Goal: Check status: Check status

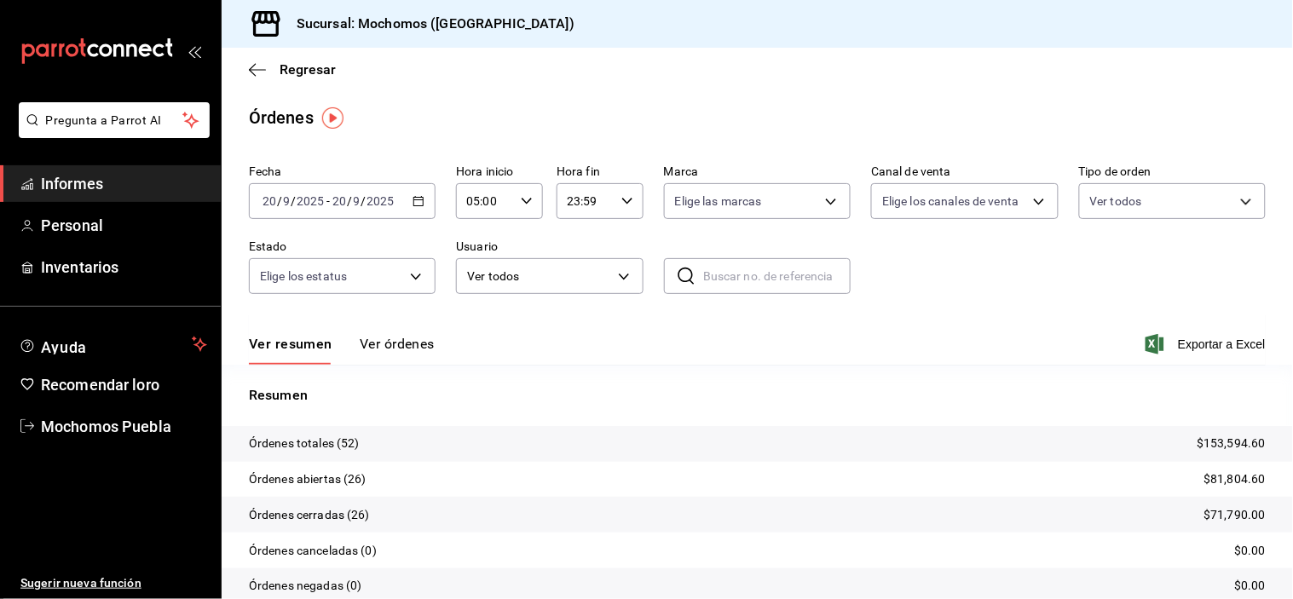
click at [413, 203] on icon "button" at bounding box center [419, 201] width 12 height 12
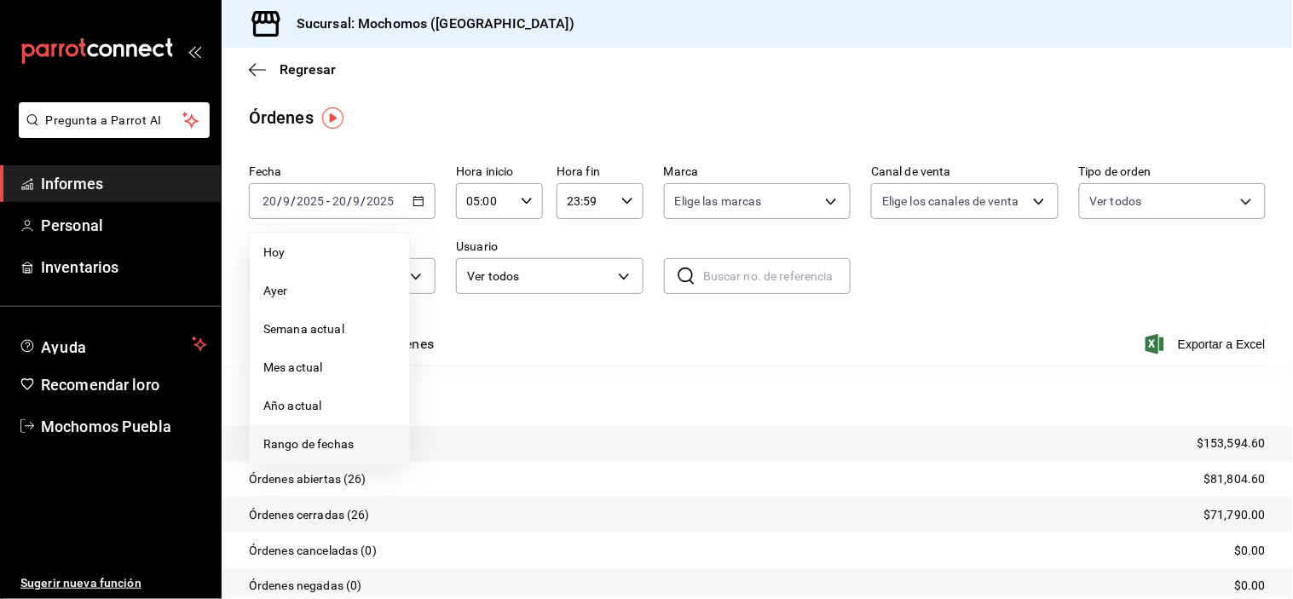
click at [325, 443] on font "Rango de fechas" at bounding box center [308, 444] width 90 height 14
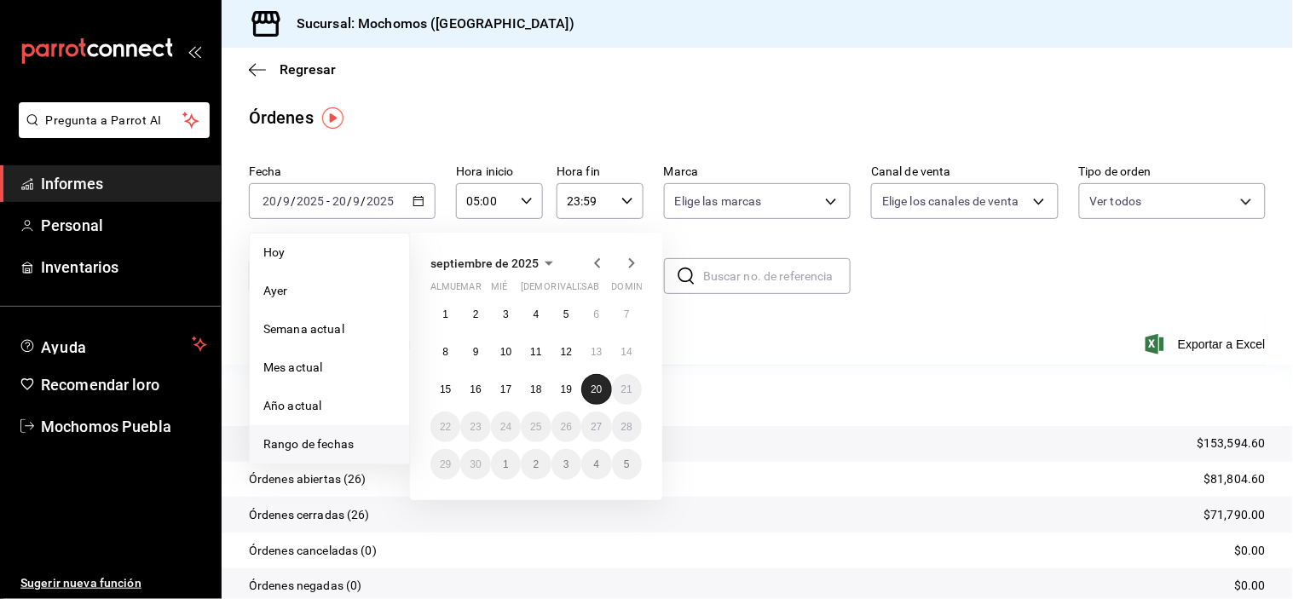
click at [595, 388] on font "20" at bounding box center [596, 390] width 11 height 12
click at [603, 389] on button "20" at bounding box center [596, 389] width 30 height 31
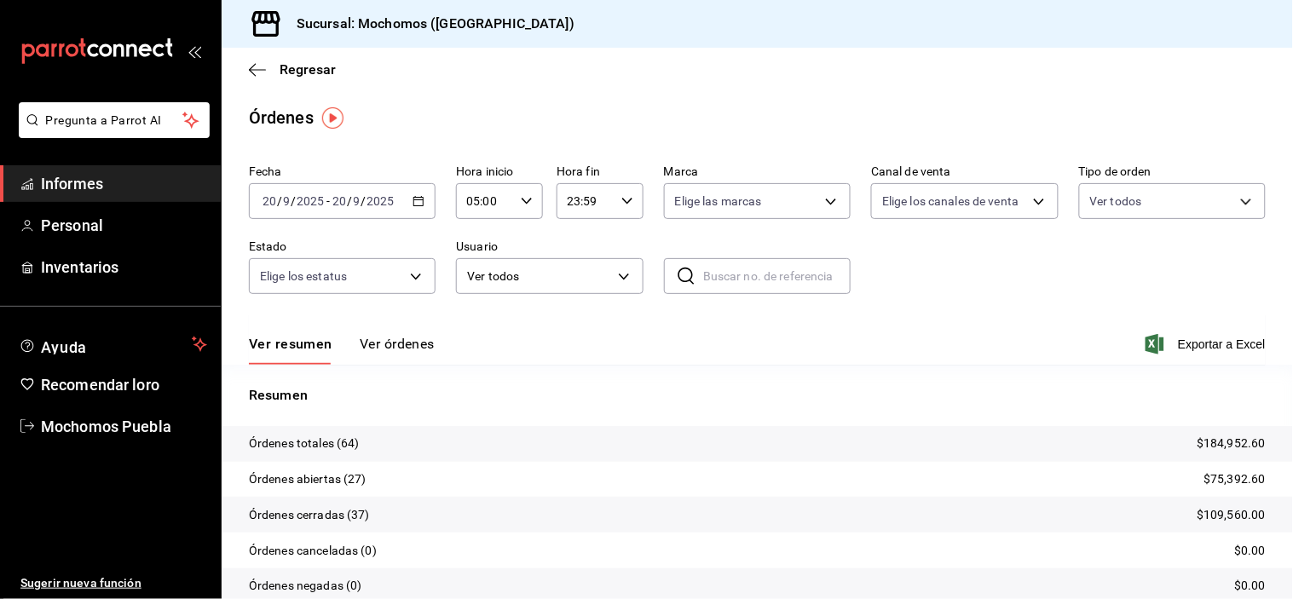
click at [968, 305] on div "Fecha [DATE] [DATE] - [DATE] [DATE] Hora inicio 05:00 Hora inicio Hora fin 23:5…" at bounding box center [757, 236] width 1017 height 157
click at [266, 68] on span "Regresar" at bounding box center [292, 69] width 87 height 16
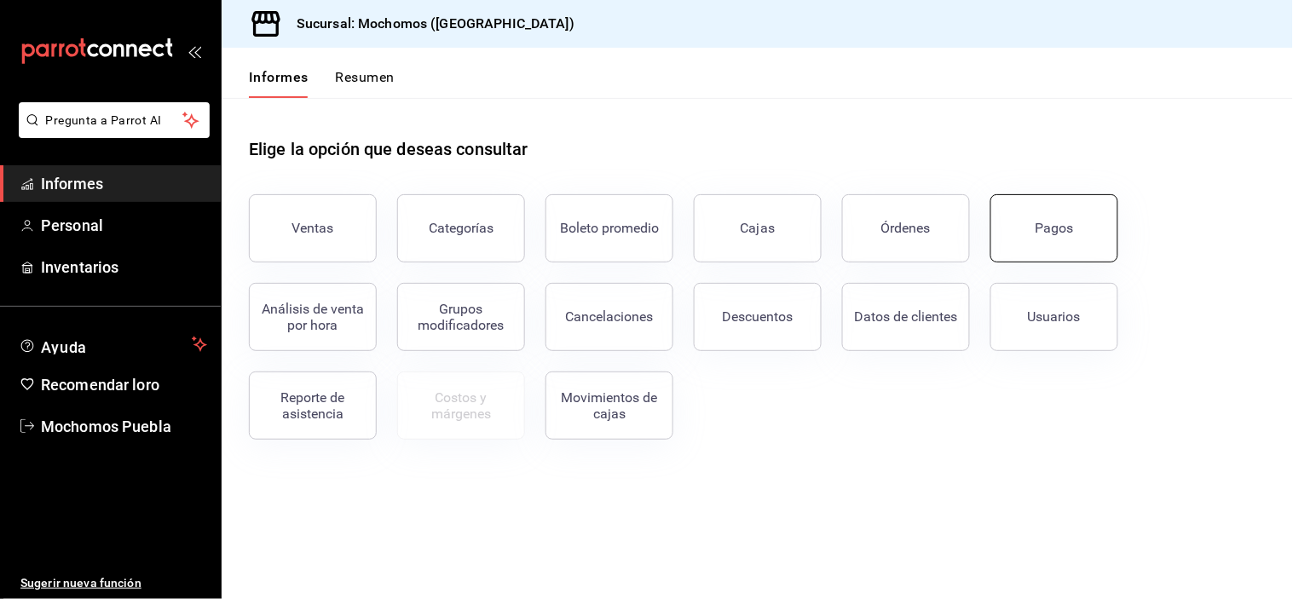
click at [1047, 236] on button "Pagos" at bounding box center [1055, 228] width 128 height 68
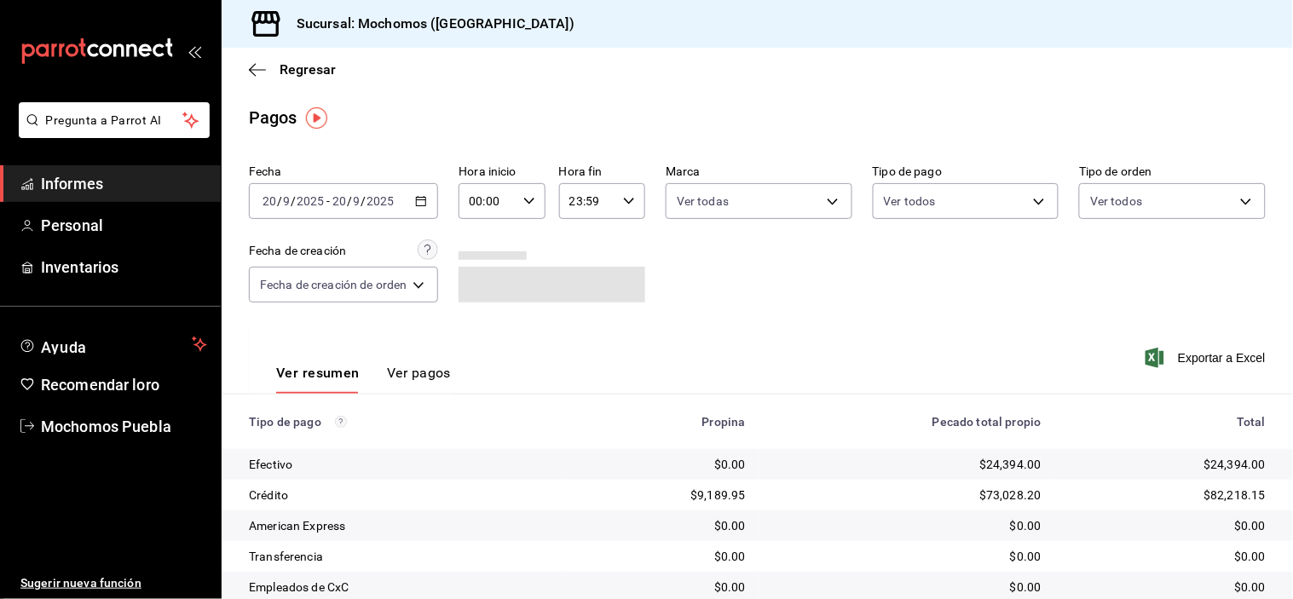
click at [246, 72] on div "Regresar" at bounding box center [758, 69] width 1072 height 43
click at [259, 69] on icon "button" at bounding box center [257, 69] width 17 height 15
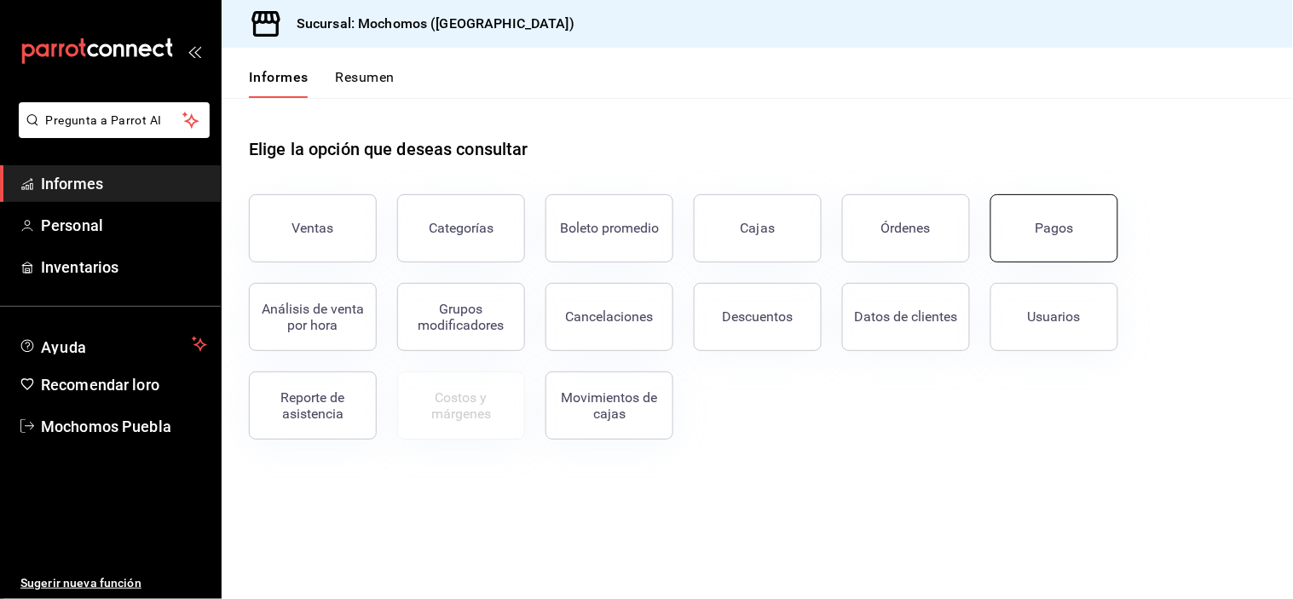
click at [1061, 223] on font "Pagos" at bounding box center [1055, 228] width 38 height 16
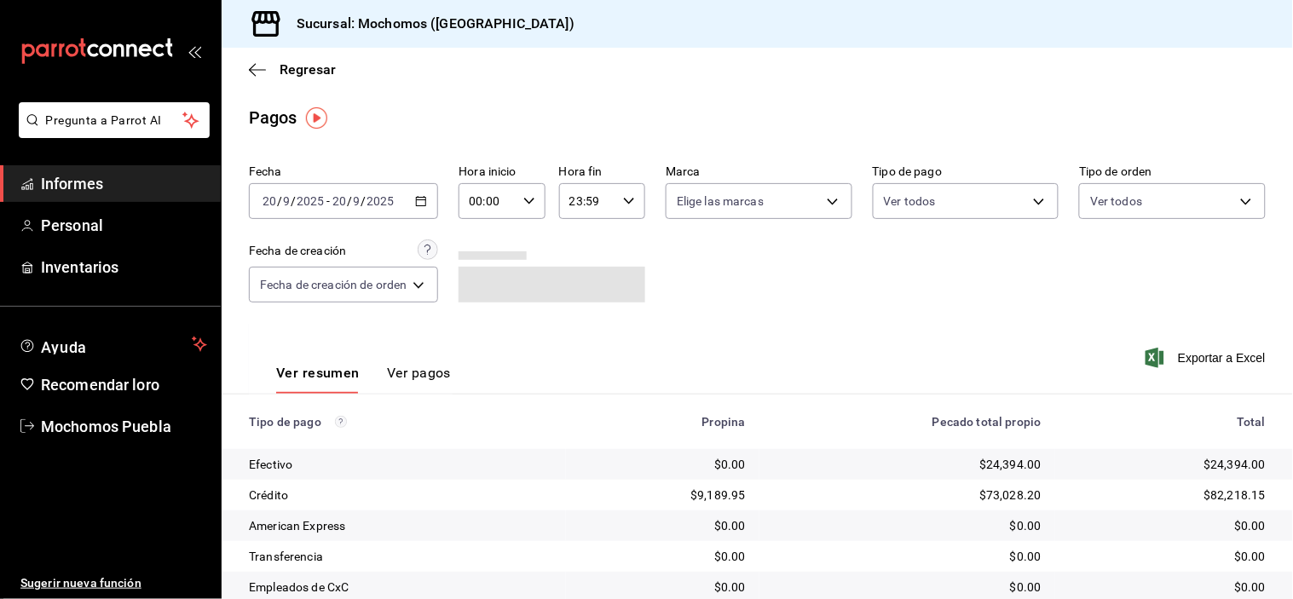
click at [524, 199] on icon "button" at bounding box center [530, 201] width 12 height 12
click at [484, 254] on font "05" at bounding box center [483, 261] width 14 height 14
type input "05:00"
click at [847, 285] on div at bounding box center [646, 299] width 1293 height 599
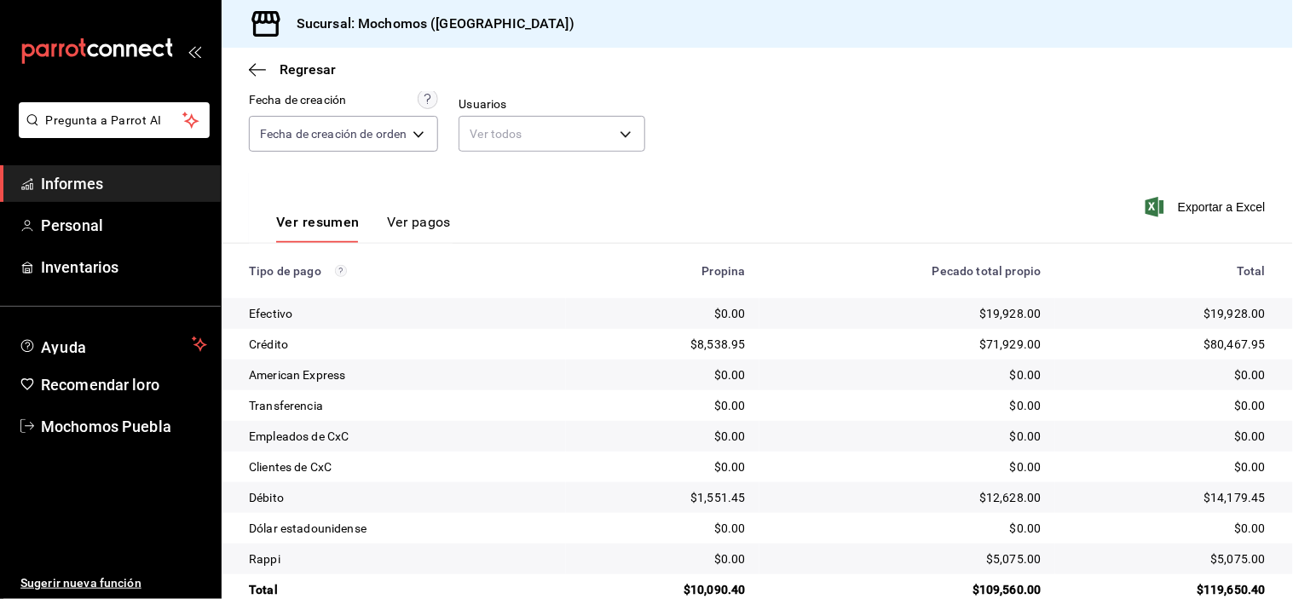
scroll to position [184, 0]
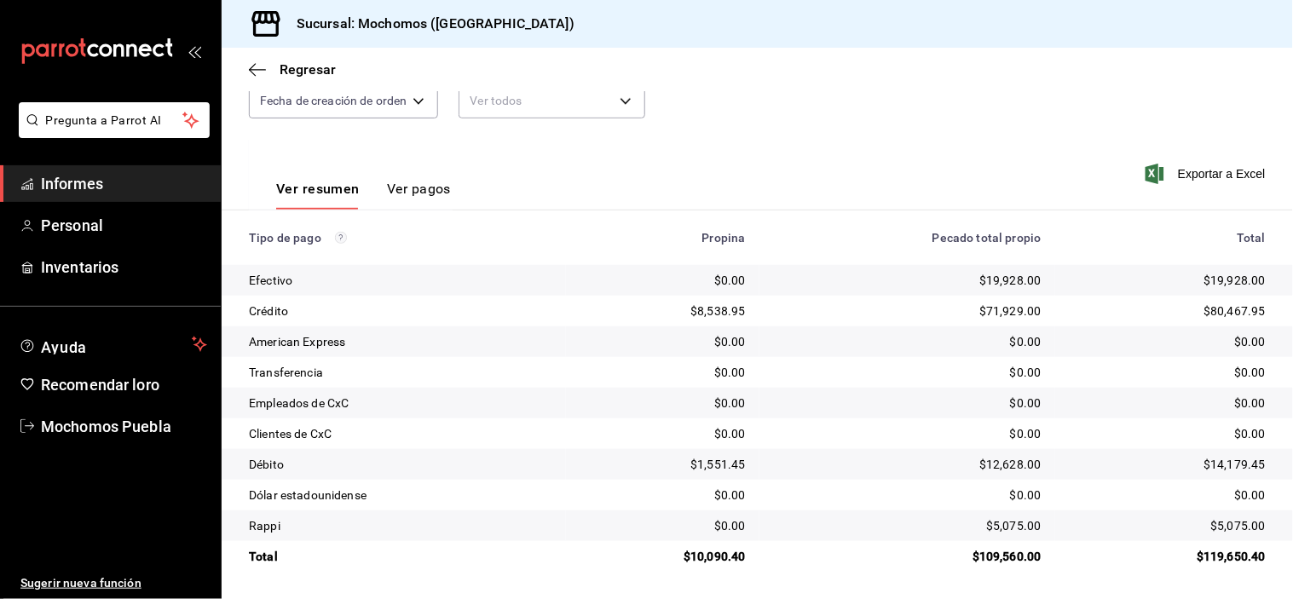
click at [524, 11] on button "button" at bounding box center [530, 17] width 12 height 12
